Goal: Task Accomplishment & Management: Use online tool/utility

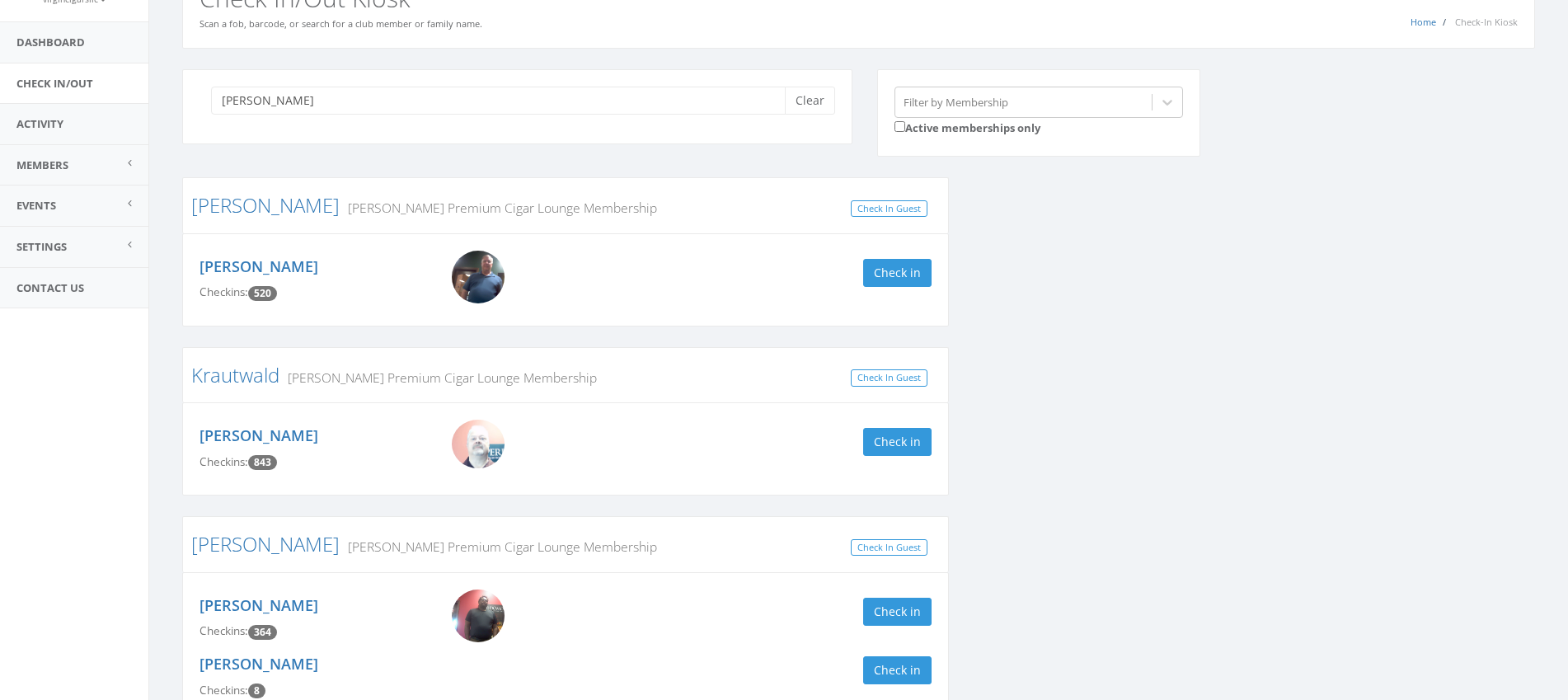
scroll to position [92, 0]
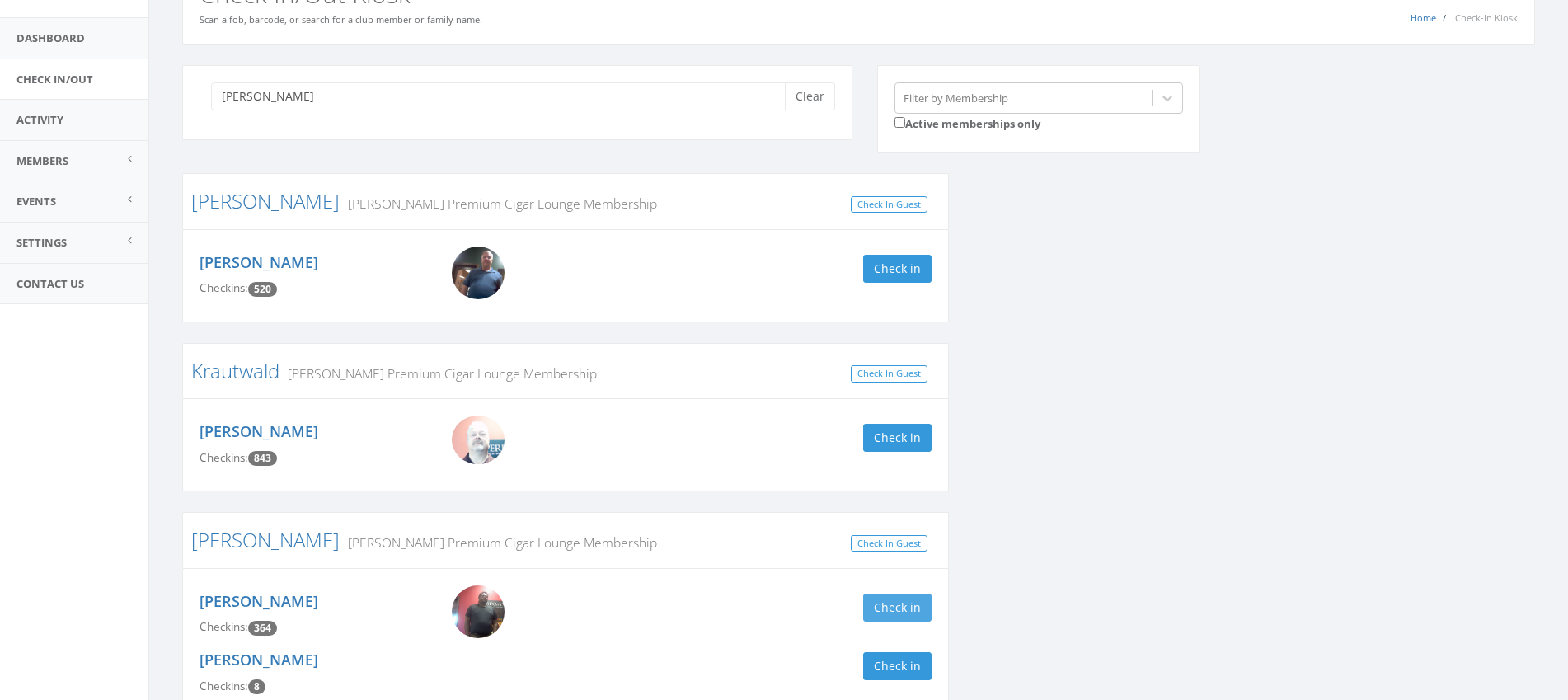
type input "kevin"
click at [891, 603] on button "Check in" at bounding box center [897, 607] width 69 height 28
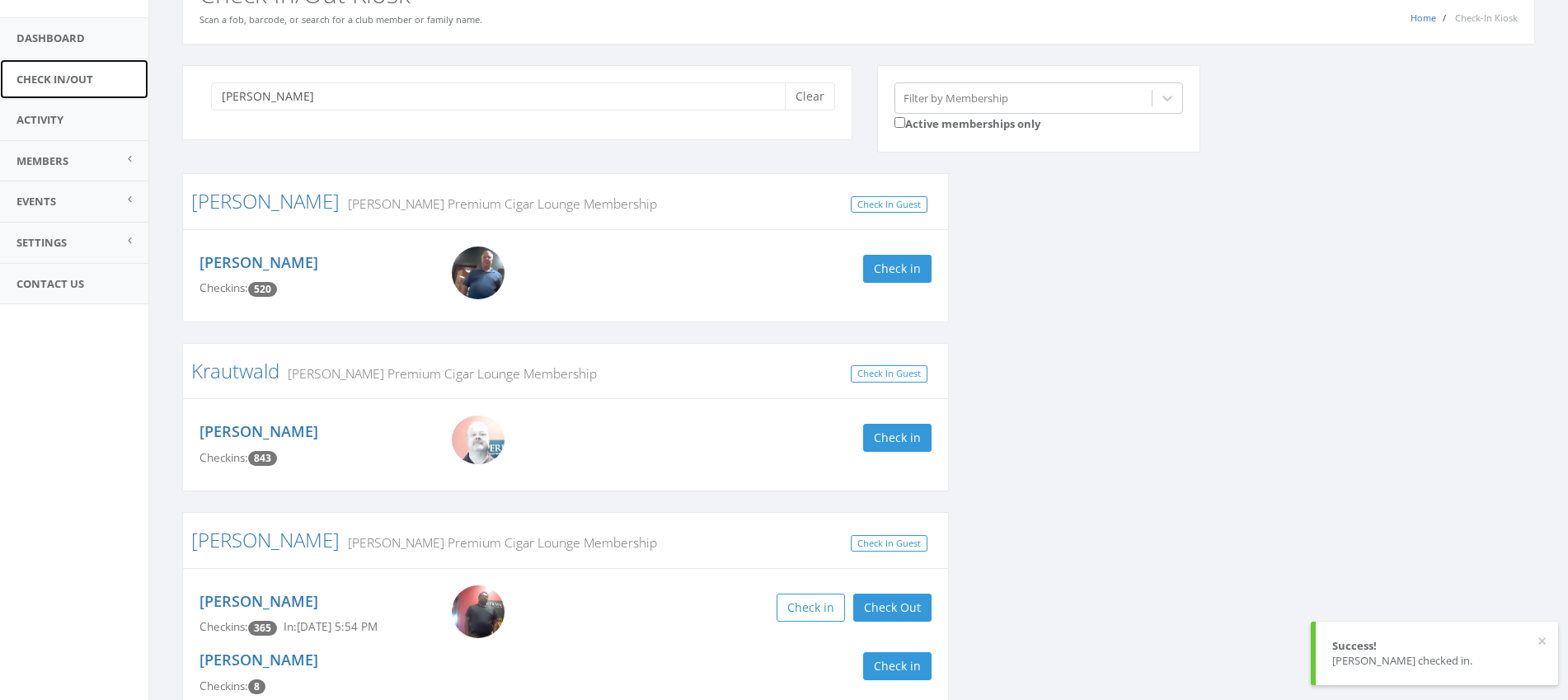
click at [43, 83] on link "Check In/Out" at bounding box center [74, 79] width 149 height 40
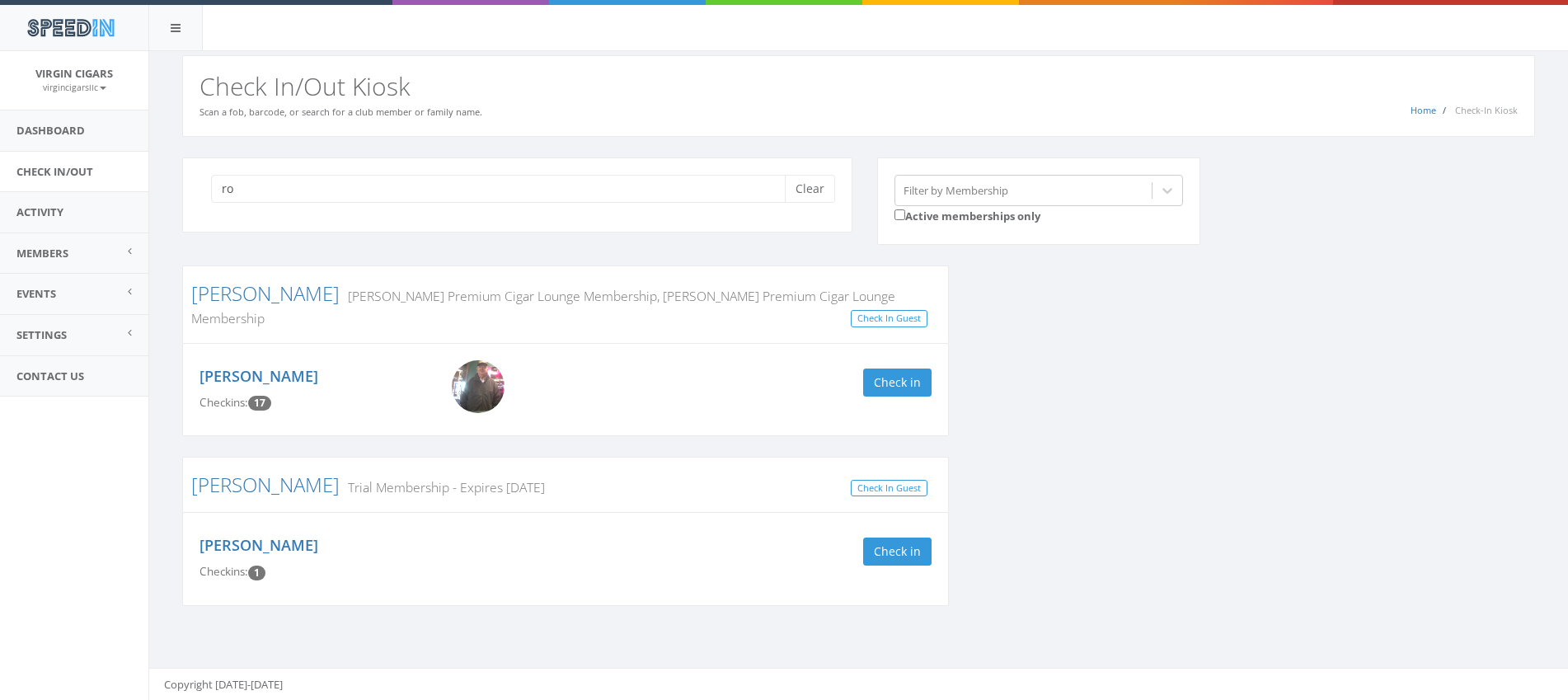
type input "r"
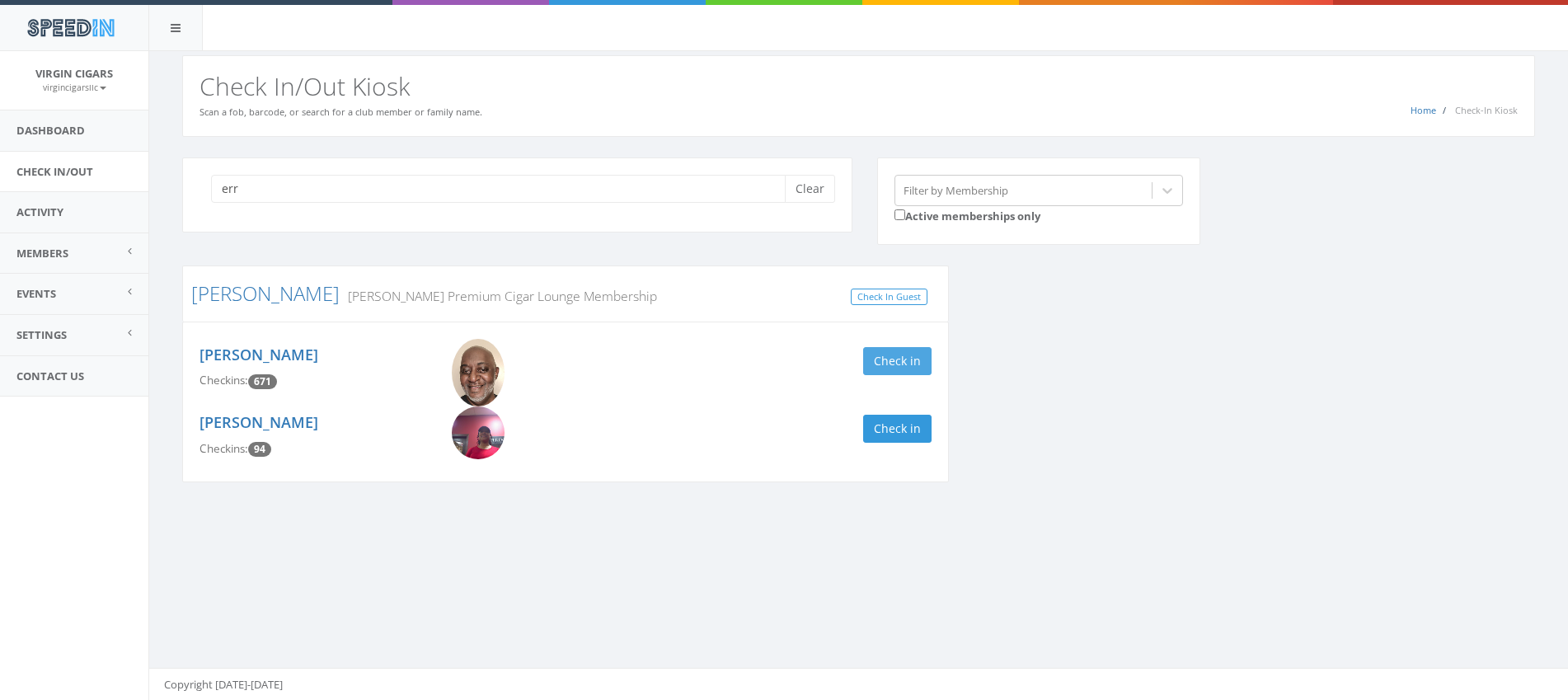
type input "err"
click at [887, 369] on button "Check in" at bounding box center [897, 361] width 69 height 28
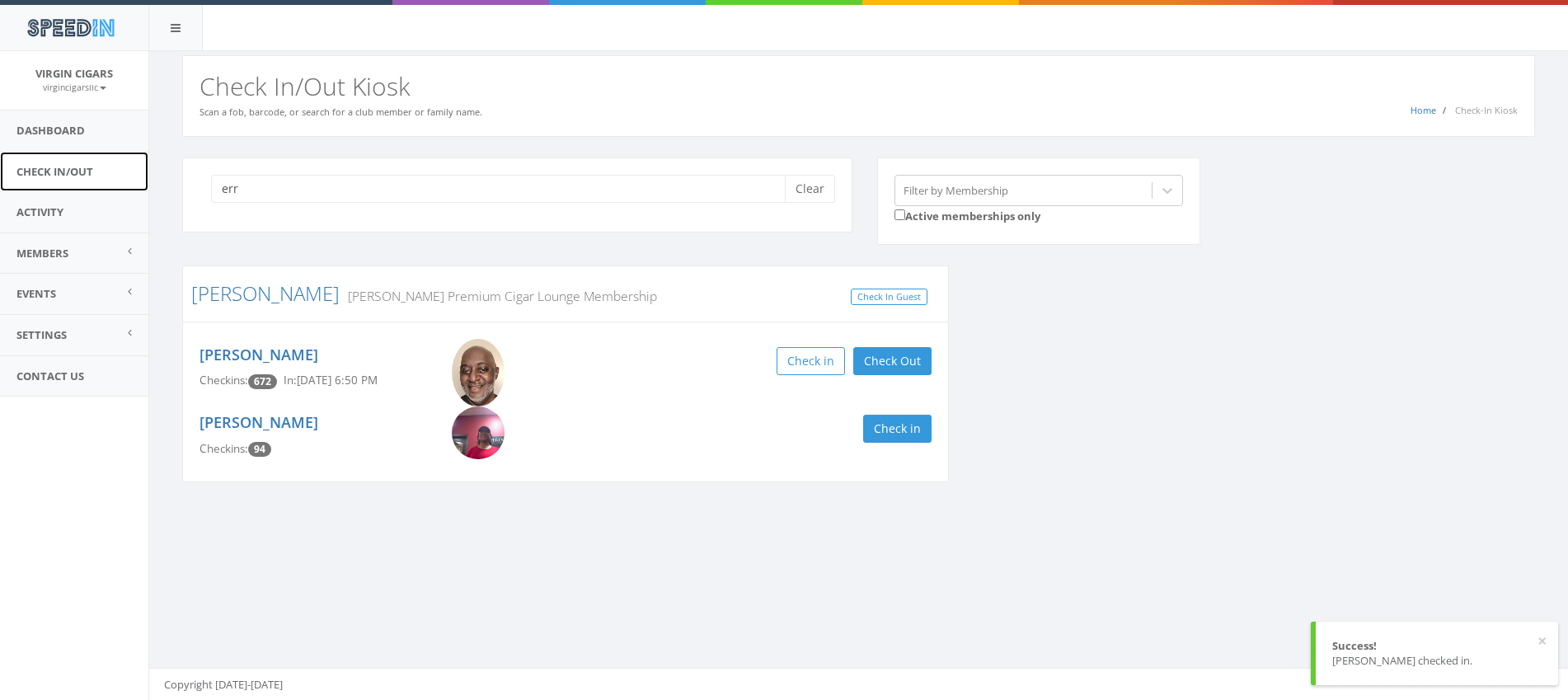
drag, startPoint x: 56, startPoint y: 170, endPoint x: 85, endPoint y: 174, distance: 29.3
click at [56, 170] on link "Check In/Out" at bounding box center [74, 171] width 149 height 40
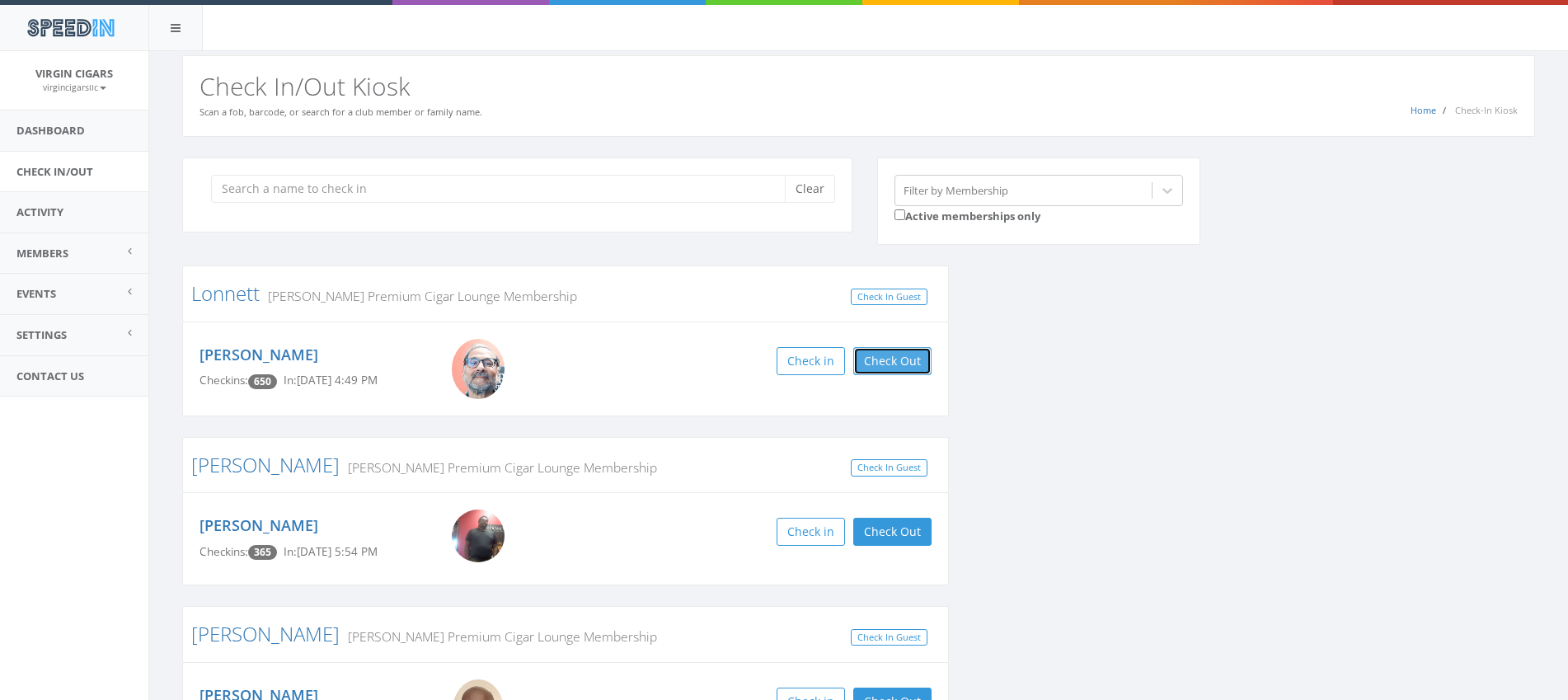
click at [898, 362] on button "Check Out" at bounding box center [892, 361] width 78 height 28
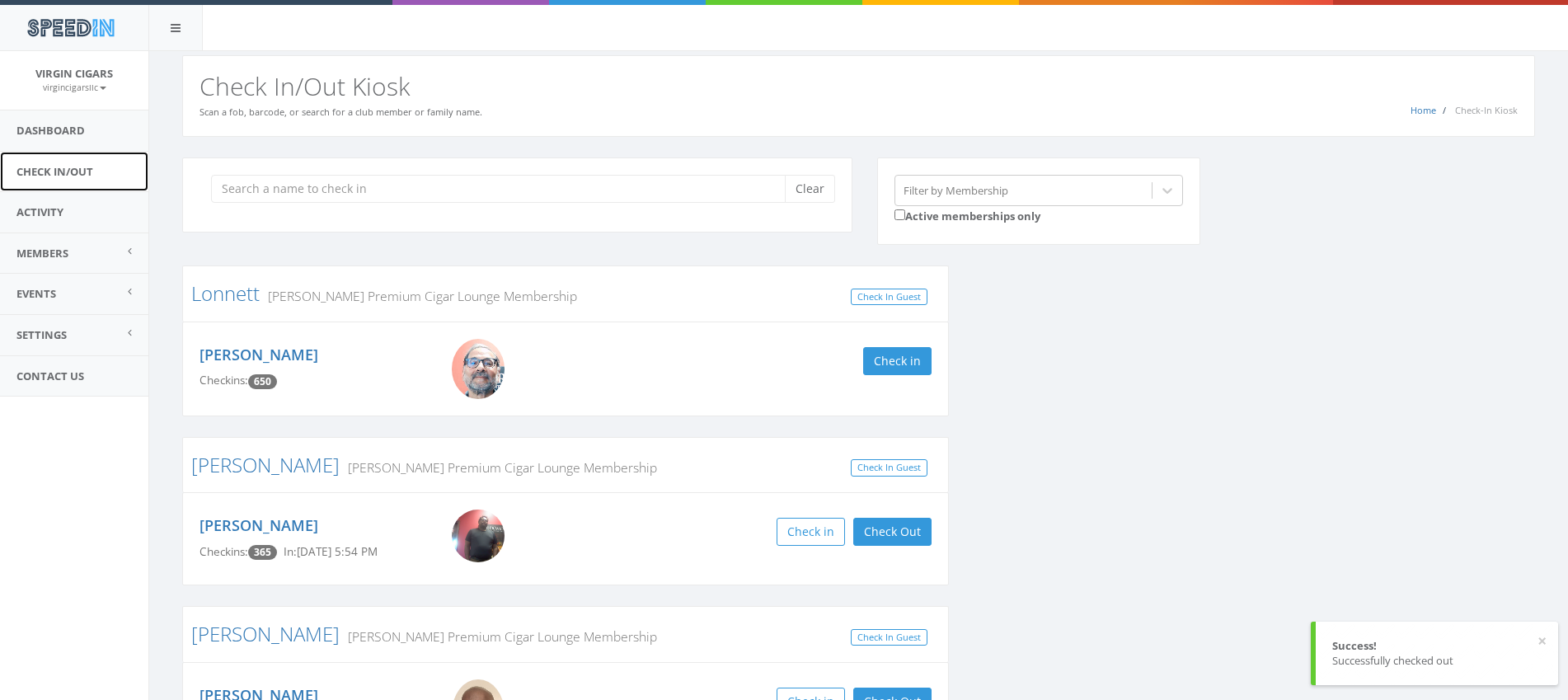
click at [42, 178] on link "Check In/Out" at bounding box center [74, 171] width 149 height 40
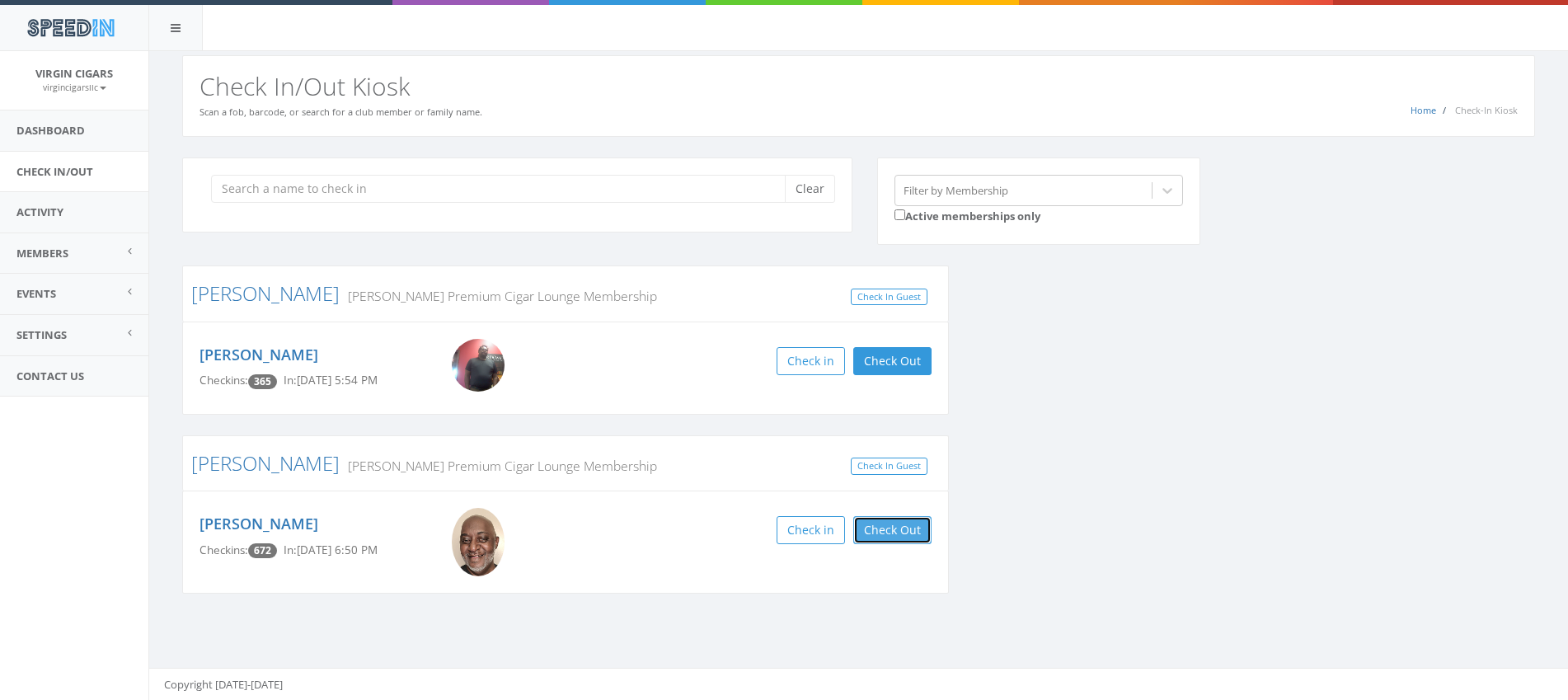
click at [896, 527] on button "Check Out" at bounding box center [892, 530] width 78 height 28
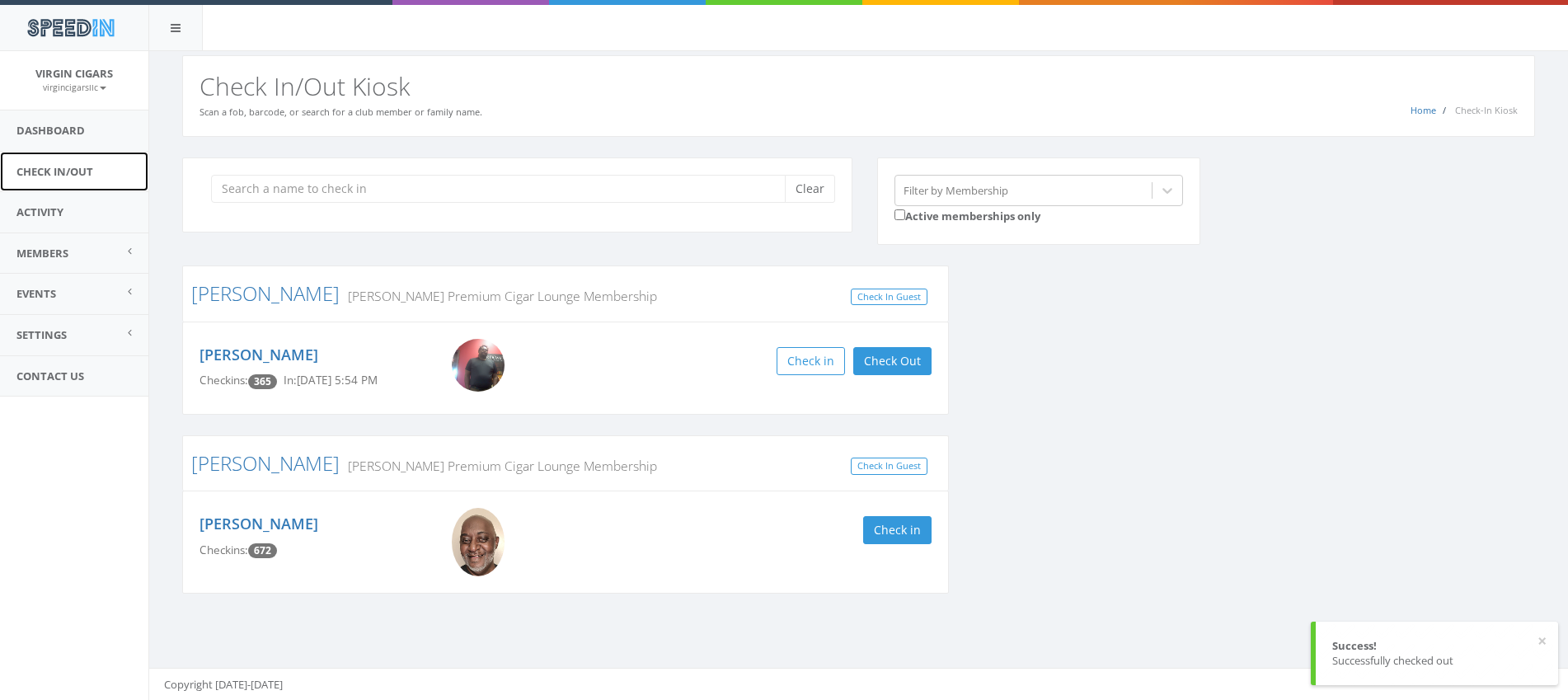
click at [63, 172] on link "Check In/Out" at bounding box center [74, 171] width 149 height 40
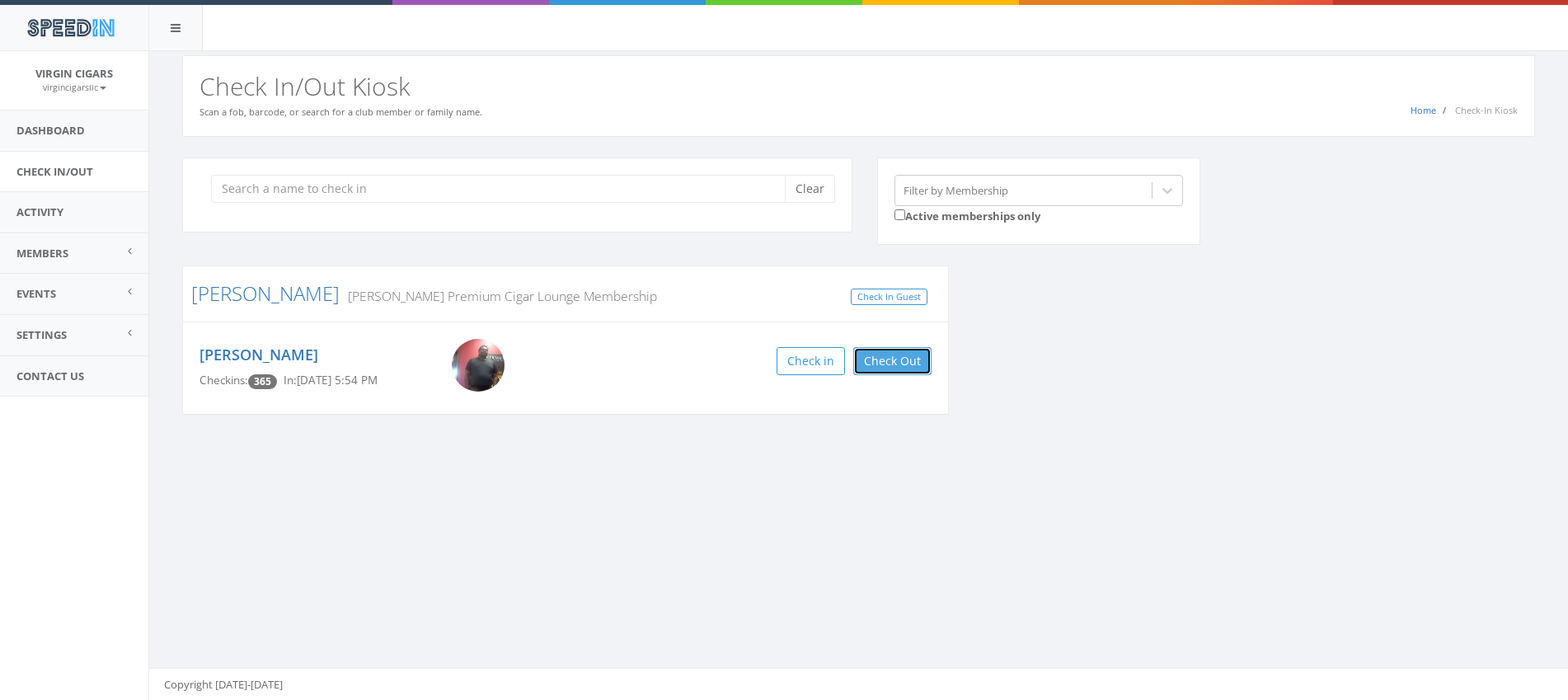
click at [878, 363] on button "Check Out" at bounding box center [892, 361] width 78 height 28
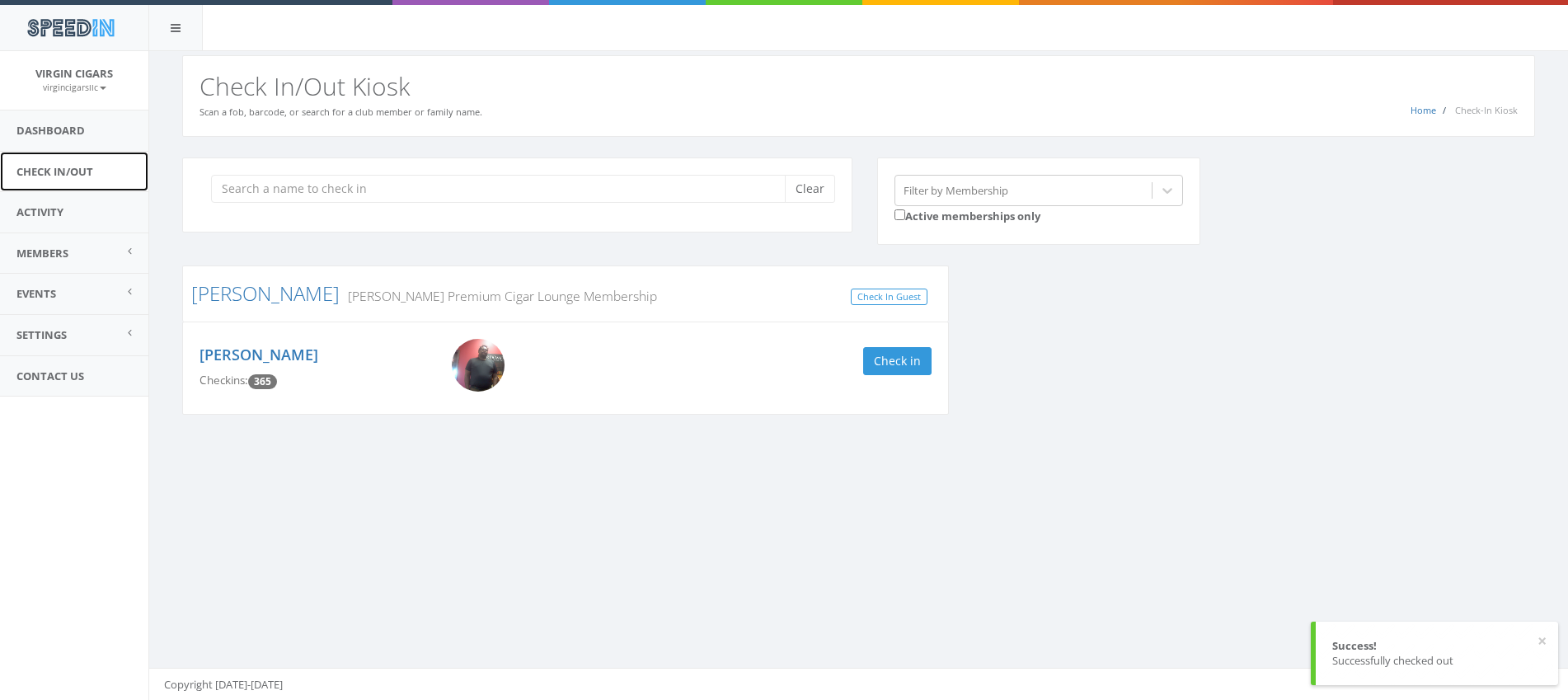
click at [91, 177] on link "Check In/Out" at bounding box center [74, 171] width 149 height 40
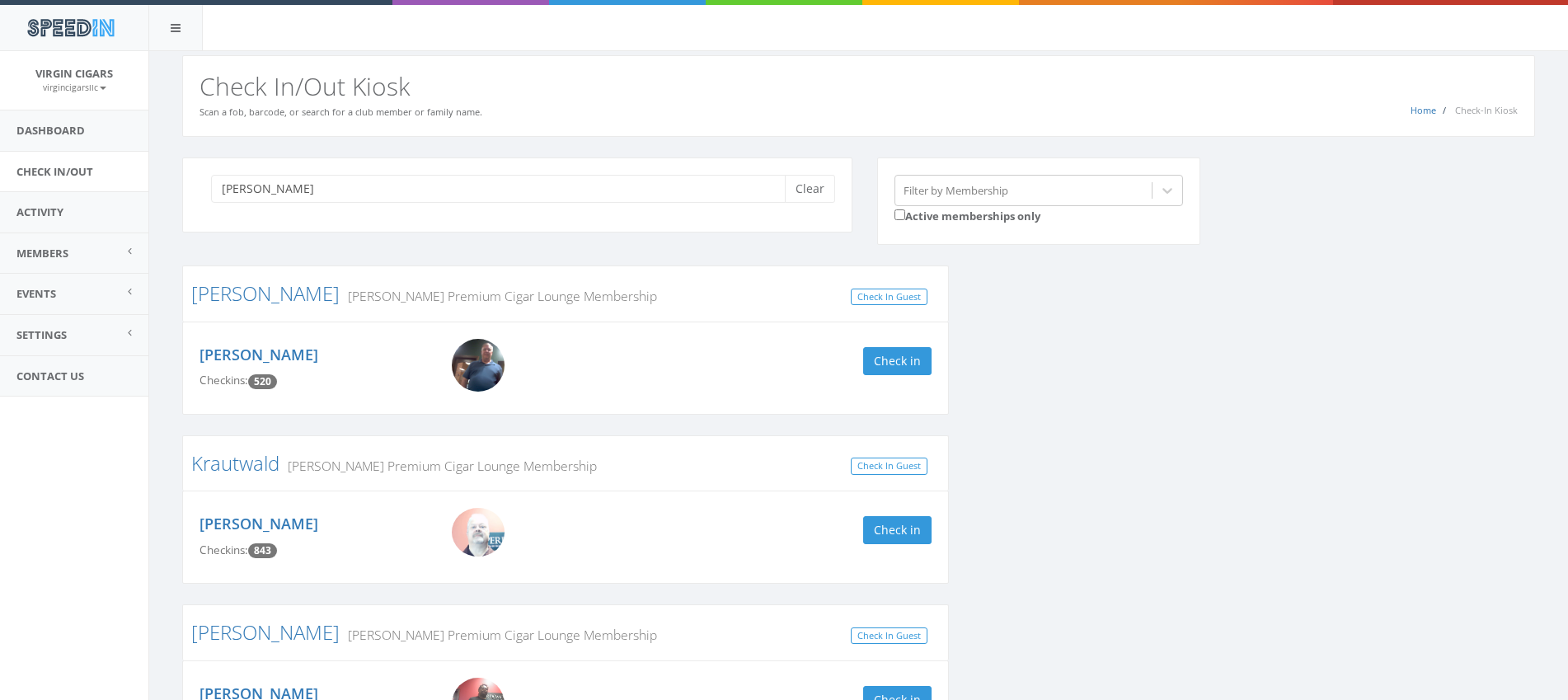
click at [306, 183] on input "[PERSON_NAME]" at bounding box center [504, 189] width 586 height 28
type input "k"
